Goal: Task Accomplishment & Management: Manage account settings

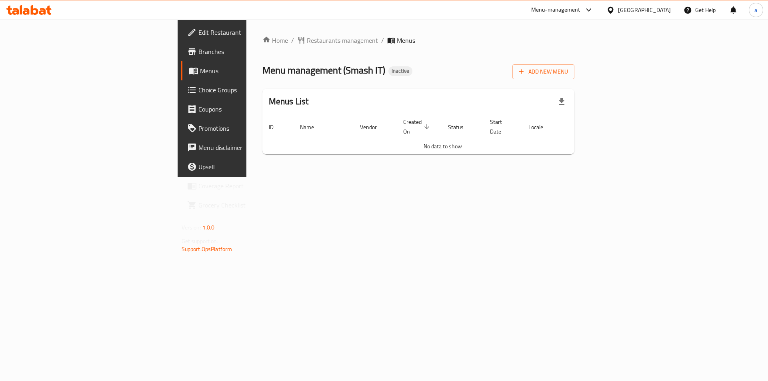
click at [575, 81] on div "Home / Restaurants management / Menus Menu management ( Smash IT ) Inactive Add…" at bounding box center [418, 98] width 312 height 125
click at [568, 74] on span "Add New Menu" at bounding box center [543, 72] width 49 height 10
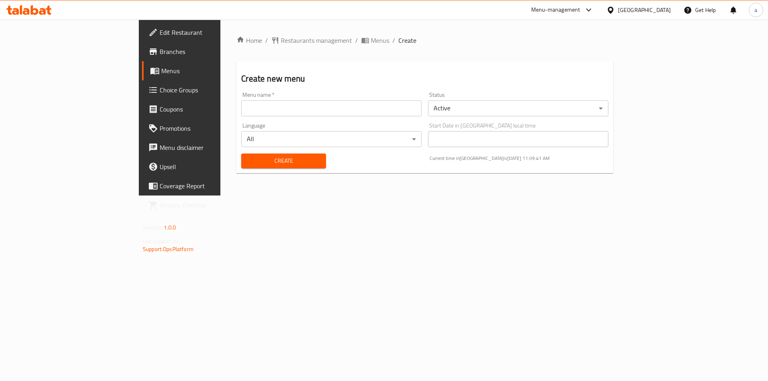
click at [243, 109] on input "text" at bounding box center [331, 108] width 180 height 16
type input "[DATE]"
click at [241, 154] on button "Create" at bounding box center [283, 161] width 84 height 15
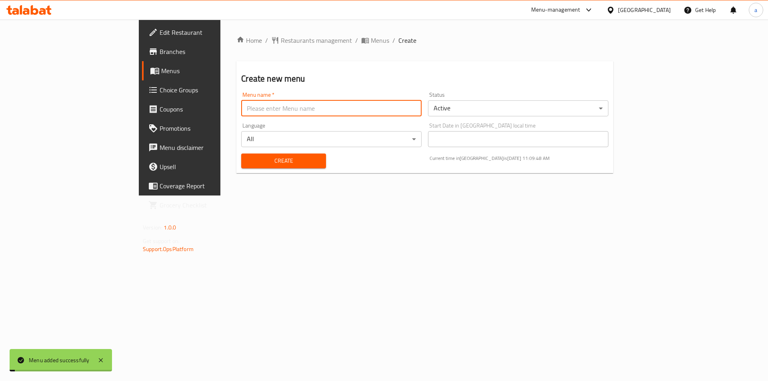
click at [142, 77] on link "Menus" at bounding box center [204, 70] width 125 height 19
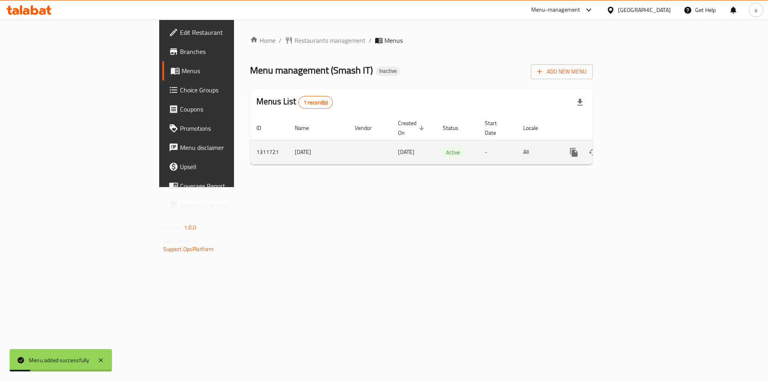
click at [637, 148] on icon "enhanced table" at bounding box center [632, 153] width 10 height 10
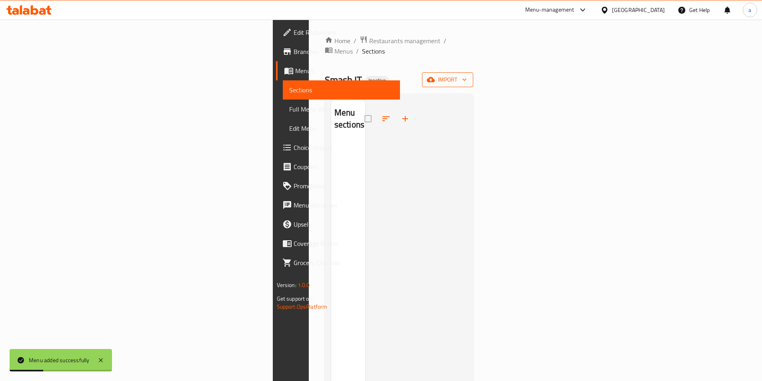
click at [467, 75] on span "import" at bounding box center [447, 80] width 38 height 10
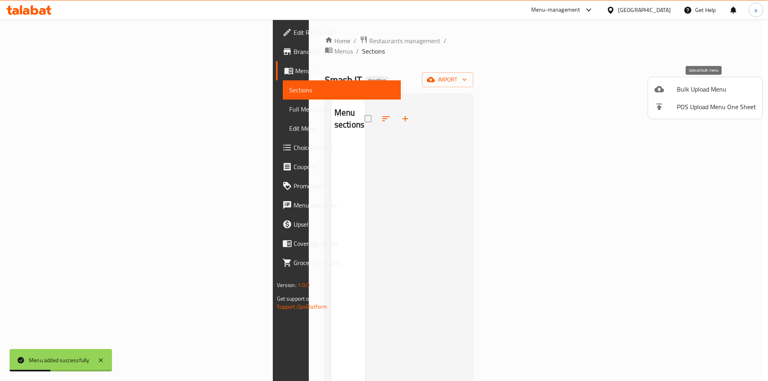
click at [687, 94] on span "Bulk Upload Menu" at bounding box center [716, 89] width 79 height 10
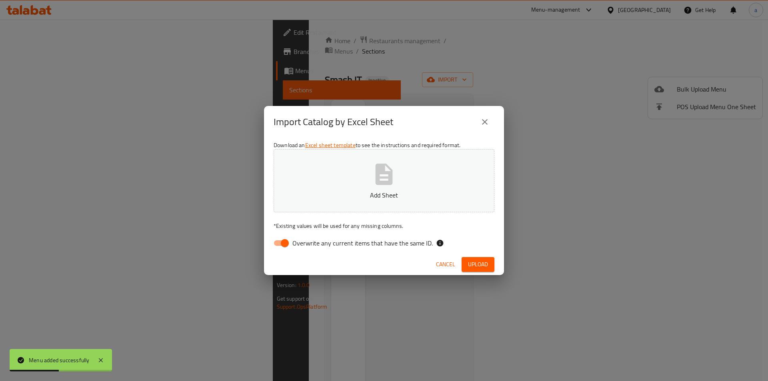
click at [396, 185] on icon "button" at bounding box center [384, 175] width 26 height 26
click at [293, 238] on span "Overwrite any current items that have the same ID." at bounding box center [362, 243] width 140 height 10
click at [293, 237] on input "Overwrite any current items that have the same ID." at bounding box center [285, 243] width 46 height 15
checkbox input "false"
click at [485, 260] on span "Upload" at bounding box center [478, 265] width 20 height 10
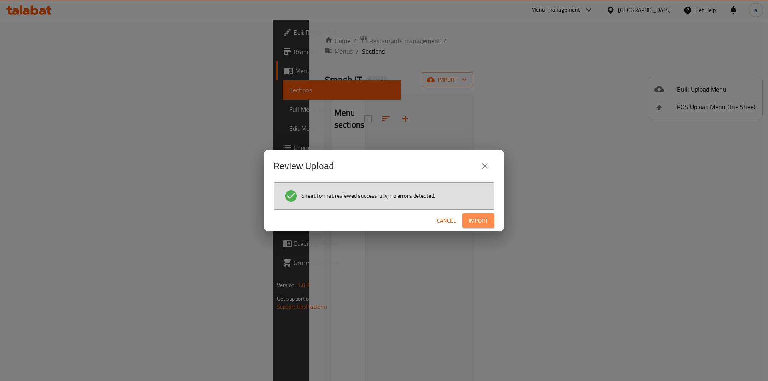
click at [472, 220] on span "Import" at bounding box center [478, 221] width 19 height 10
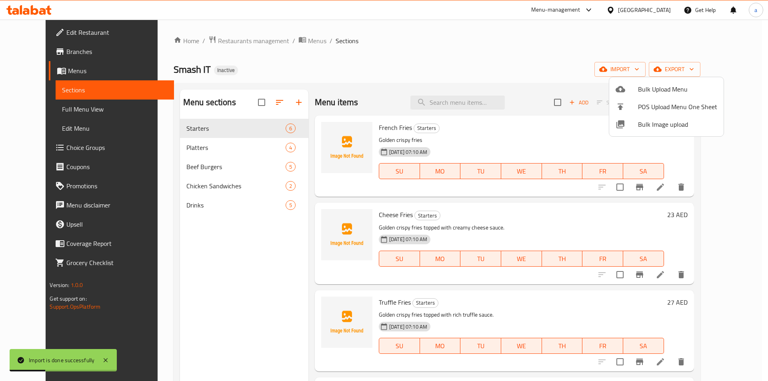
click at [84, 110] on div at bounding box center [384, 190] width 768 height 381
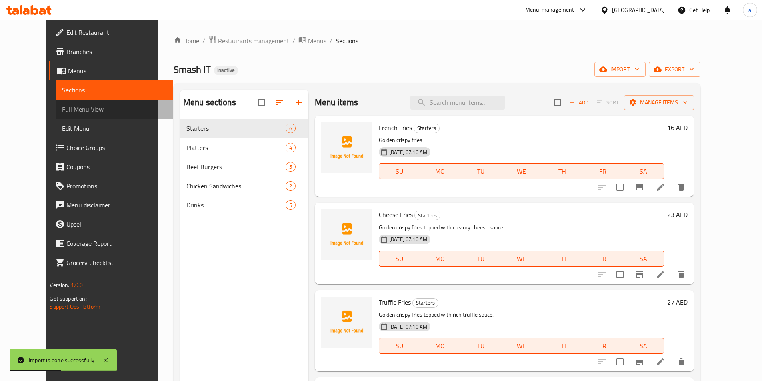
click at [62, 108] on span "Full Menu View" at bounding box center [114, 109] width 104 height 10
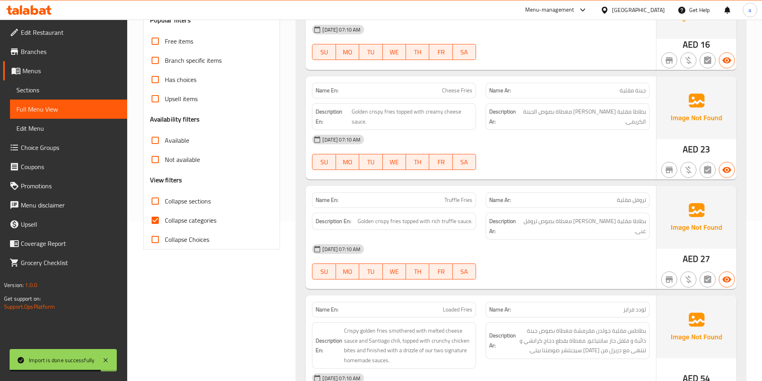
click at [168, 217] on span "Collapse categories" at bounding box center [191, 221] width 52 height 10
click at [165, 217] on input "Collapse categories" at bounding box center [155, 220] width 19 height 19
checkbox input "false"
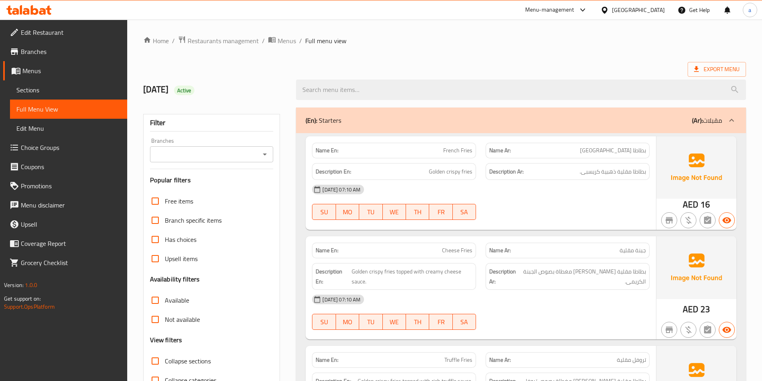
click at [346, 68] on div "Export Menu" at bounding box center [444, 69] width 603 height 15
click at [475, 66] on div "Export Menu" at bounding box center [444, 69] width 603 height 15
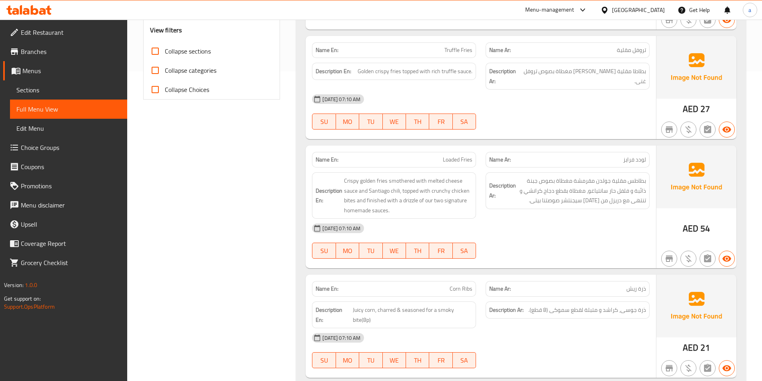
click at [520, 140] on div "Name En: French Fries Name Ar: بطاطا مقلية Description En: Golden crispy fries …" at bounding box center [521, 163] width 450 height 681
click at [516, 118] on div "[DATE] 07:10 AM SU MO TU WE TH FR SA" at bounding box center [480, 112] width 347 height 45
click at [532, 110] on div "[DATE] 07:10 AM SU MO TU WE TH FR SA" at bounding box center [480, 112] width 347 height 45
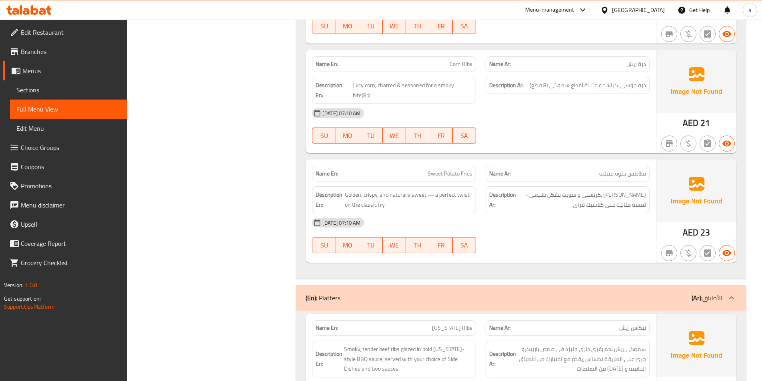
click at [527, 238] on div "[DATE] 07:10 AM SU MO TU WE TH FR SA" at bounding box center [480, 235] width 347 height 45
click at [535, 225] on div "[DATE] 07:10 AM SU MO TU WE TH FR SA" at bounding box center [480, 235] width 347 height 45
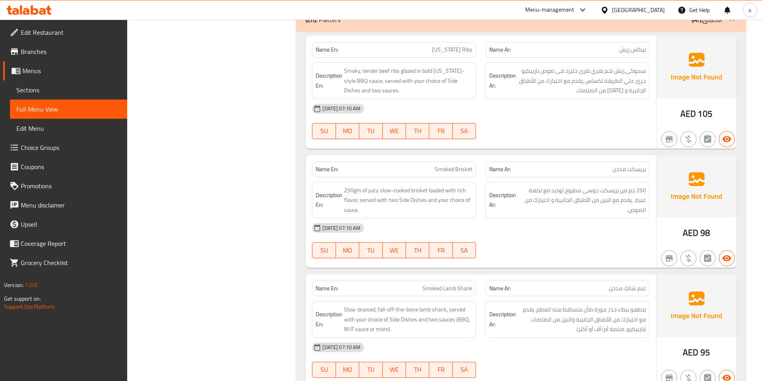
click at [597, 257] on div "Name En: Smoked Brisket Name Ar: بريسكت مدخن Description En: 250gm of juicy slo…" at bounding box center [481, 211] width 350 height 113
click at [506, 224] on div "[DATE] 07:10 AM" at bounding box center [480, 227] width 347 height 19
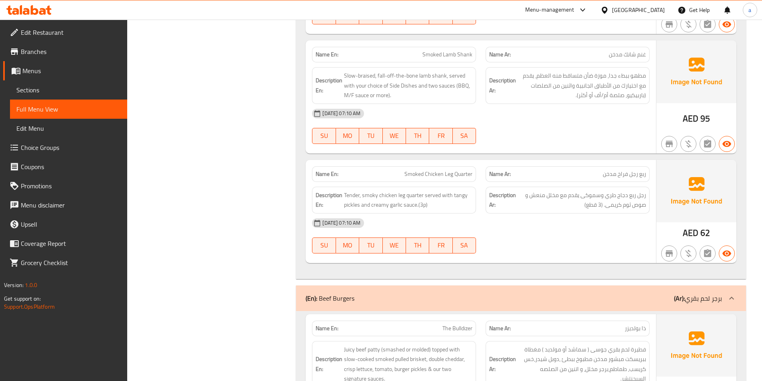
click at [609, 227] on div "[DATE] 07:10 AM SU MO TU WE TH FR SA" at bounding box center [480, 236] width 347 height 45
click at [589, 216] on div "[DATE] 07:10 AM" at bounding box center [480, 223] width 347 height 19
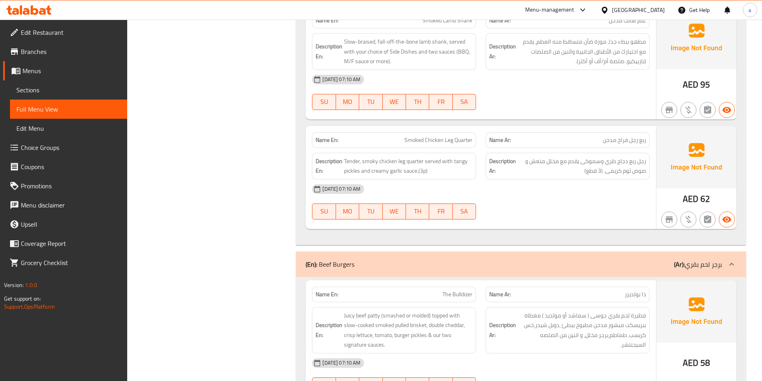
scroll to position [1127, 0]
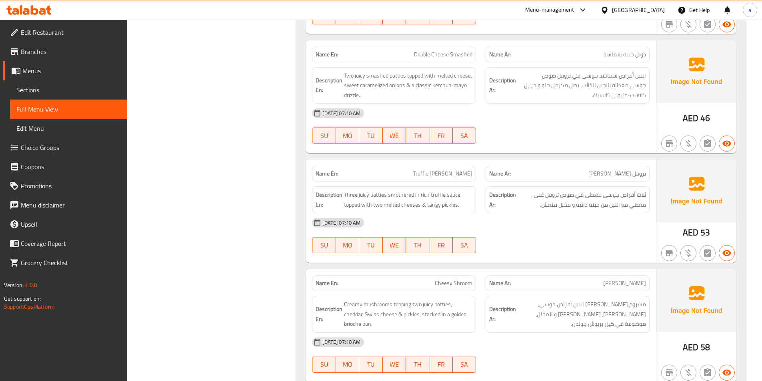
click at [560, 229] on div "[DATE] 07:10 AM SU MO TU WE TH FR SA" at bounding box center [480, 235] width 347 height 45
click at [576, 231] on div "[DATE] 07:10 AM SU MO TU WE TH FR SA" at bounding box center [480, 235] width 347 height 45
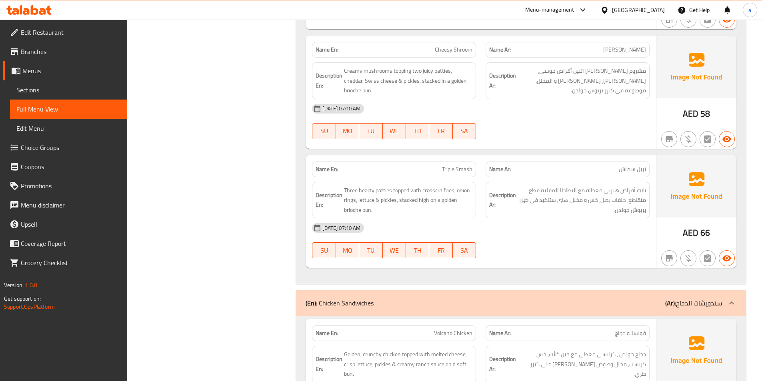
click at [569, 244] on div "[DATE] 07:10 AM SU MO TU WE TH FR SA" at bounding box center [480, 240] width 347 height 45
click at [521, 219] on div "[DATE] 07:10 AM" at bounding box center [480, 227] width 347 height 19
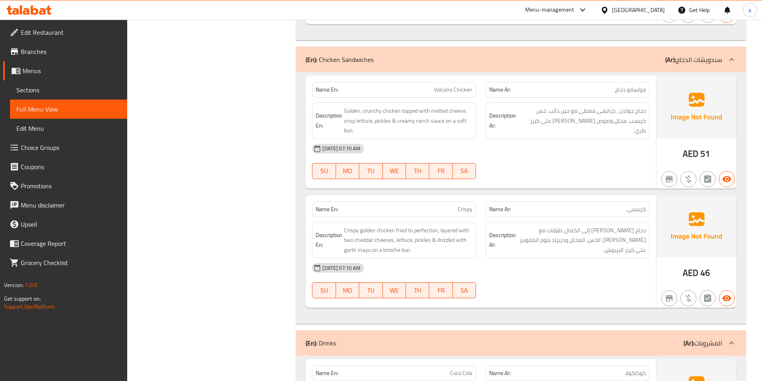
scroll to position [1848, 0]
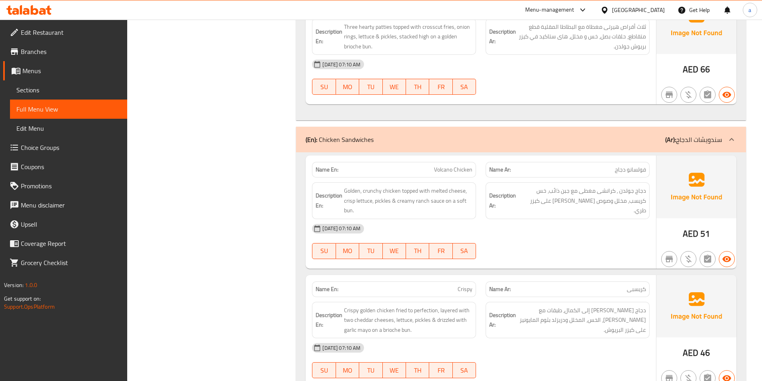
click at [561, 241] on div "[DATE] 07:10 AM SU MO TU WE TH FR SA" at bounding box center [480, 241] width 347 height 45
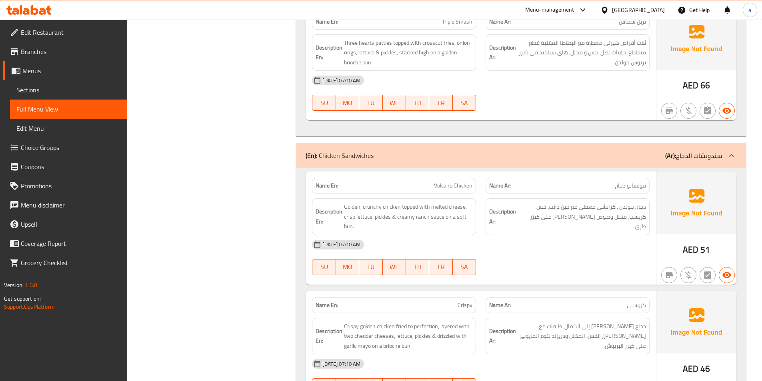
scroll to position [1451, 0]
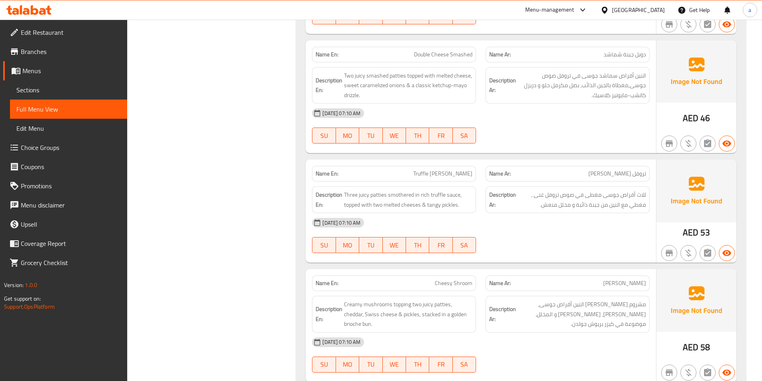
click at [569, 233] on div "[DATE] 07:10 AM SU MO TU WE TH FR SA" at bounding box center [480, 235] width 347 height 45
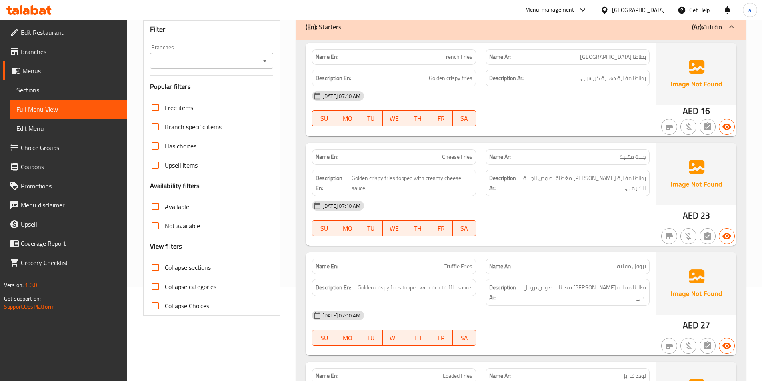
scroll to position [0, 0]
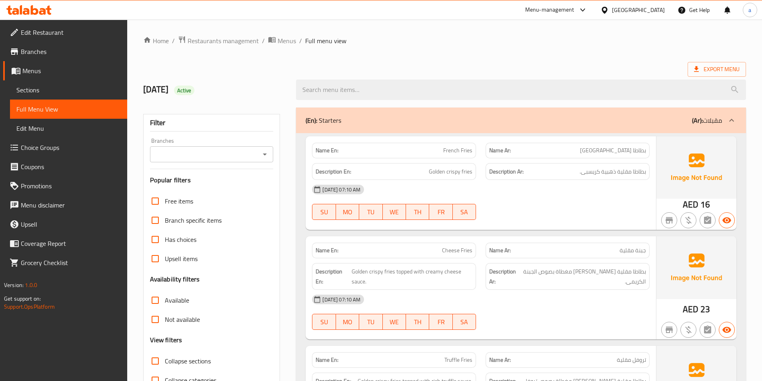
click at [46, 88] on span "Sections" at bounding box center [68, 90] width 104 height 10
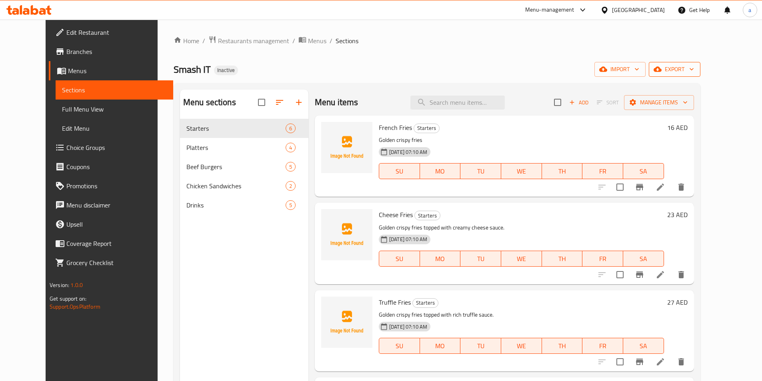
click at [701, 75] on button "export" at bounding box center [675, 69] width 52 height 15
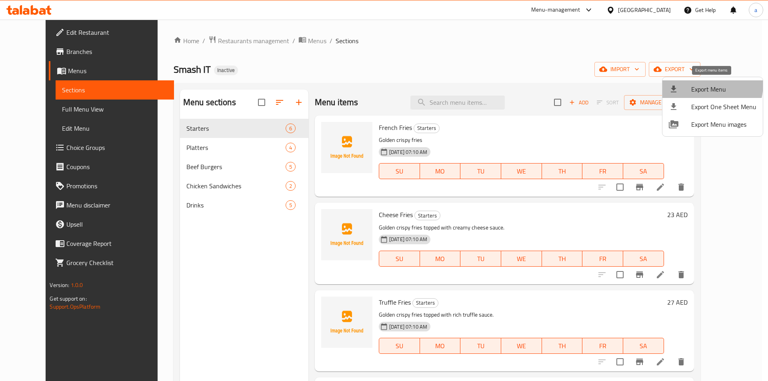
click at [694, 84] on span "Export Menu" at bounding box center [723, 89] width 65 height 10
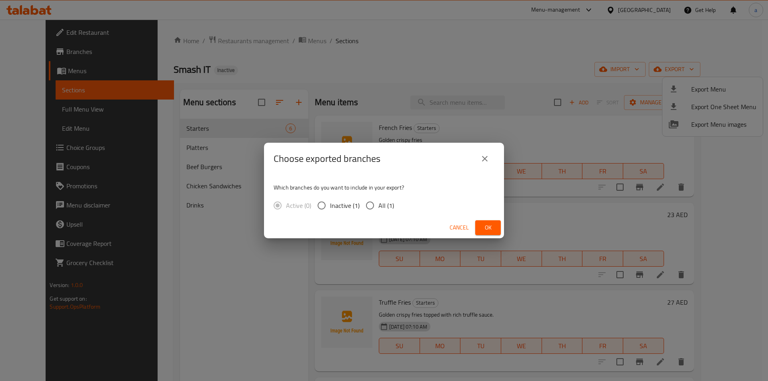
click at [365, 210] on input "All (1)" at bounding box center [370, 205] width 17 height 17
radio input "true"
click at [485, 231] on span "Ok" at bounding box center [488, 228] width 13 height 10
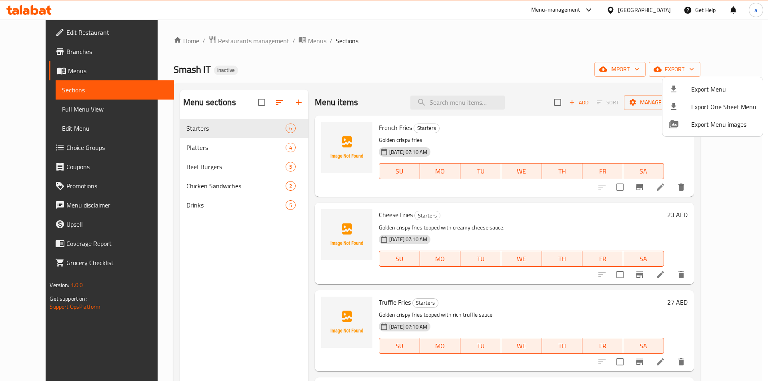
click at [28, 13] on div at bounding box center [384, 190] width 768 height 381
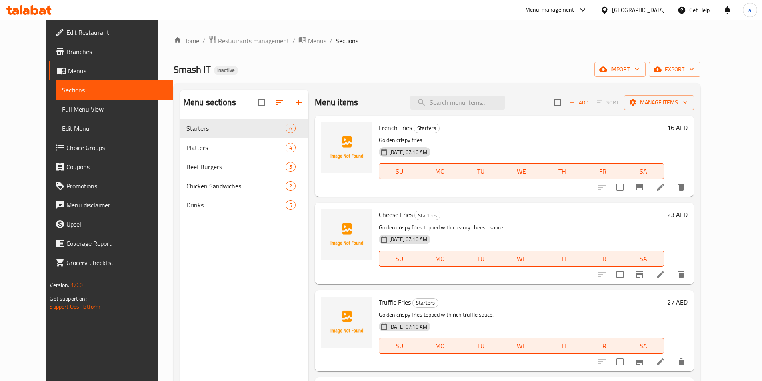
click at [44, 11] on icon at bounding box center [42, 11] width 7 height 7
